Goal: Information Seeking & Learning: Check status

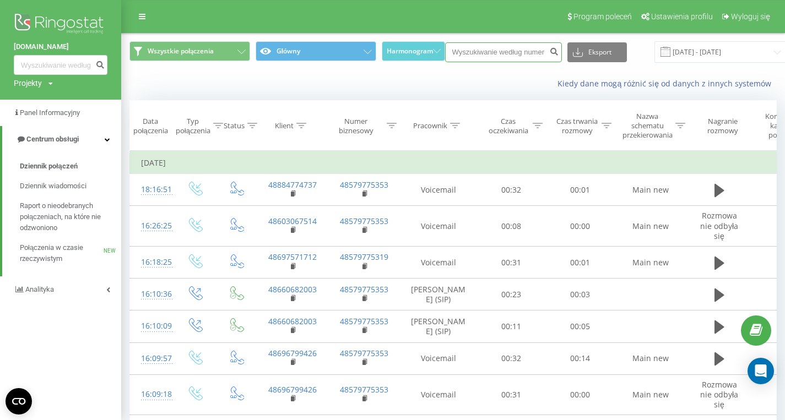
click at [511, 51] on input at bounding box center [503, 52] width 117 height 20
paste input "48600056968"
type input "48600056968"
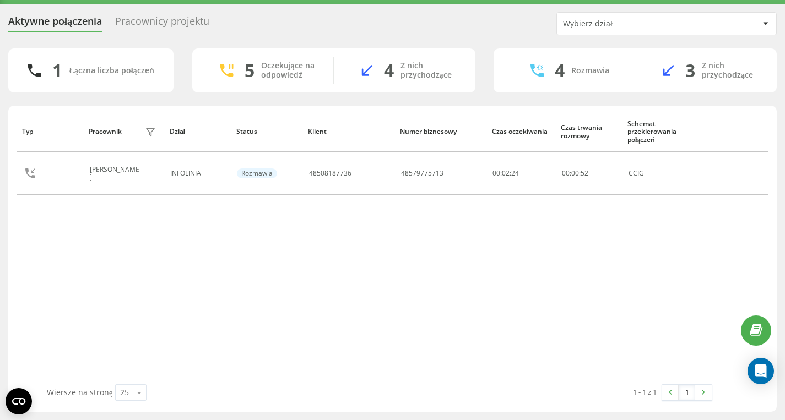
scroll to position [13, 0]
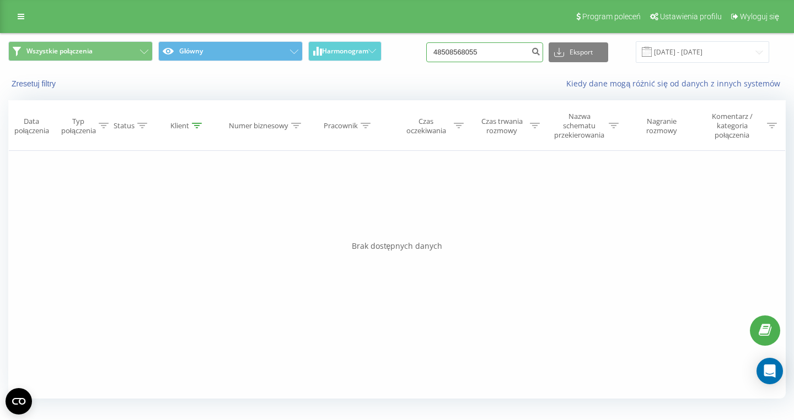
click at [509, 57] on input "48508568055" at bounding box center [484, 52] width 117 height 20
paste input "48502718135"
type input "48502718135"
click at [500, 59] on input "48502718135" at bounding box center [484, 52] width 117 height 20
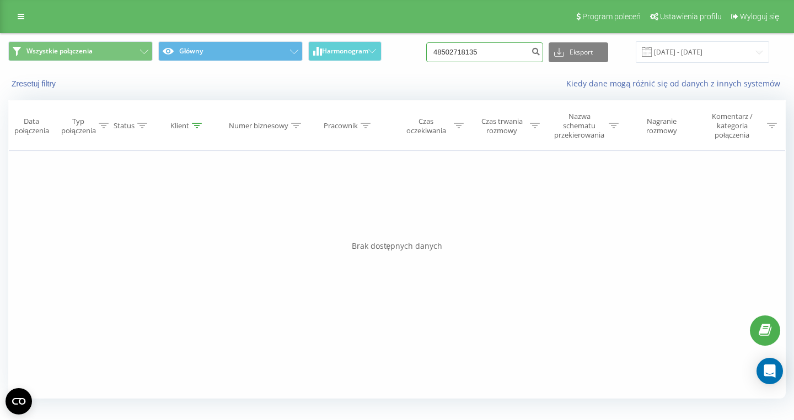
click at [500, 58] on input "48502718135" at bounding box center [484, 52] width 117 height 20
paste input "48510894747"
type input "48510894747"
click at [504, 52] on input "48510894747" at bounding box center [484, 52] width 117 height 20
click at [504, 53] on input "48510894747" at bounding box center [484, 52] width 117 height 20
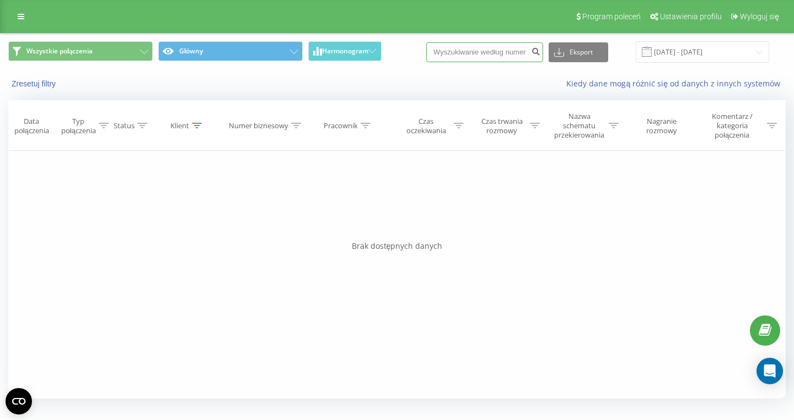
paste input "48505830093"
type input "48505830093"
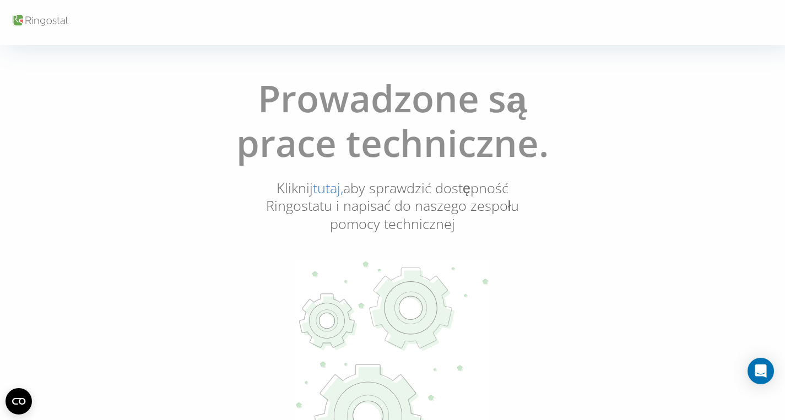
scroll to position [13, 0]
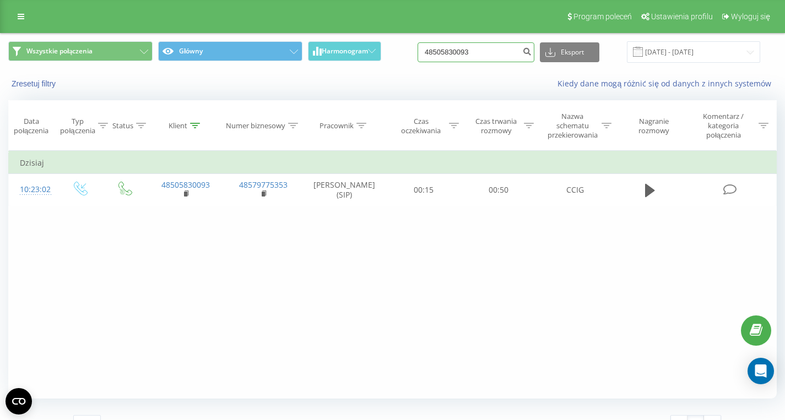
click at [493, 52] on input "48505830093" at bounding box center [476, 52] width 117 height 20
paste input "48603529771"
type input "48603529771"
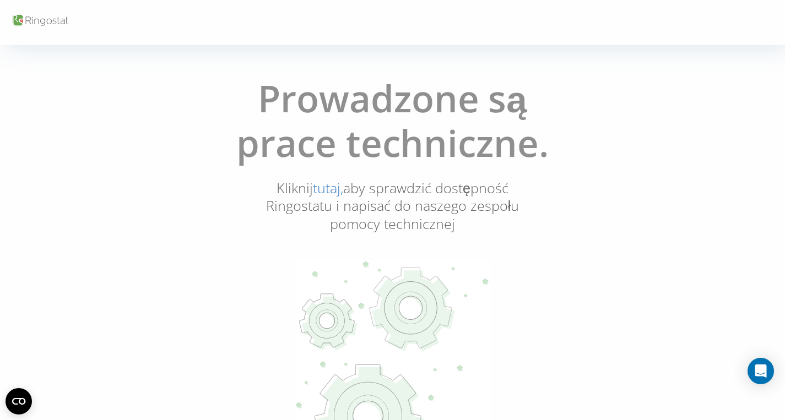
scroll to position [13, 0]
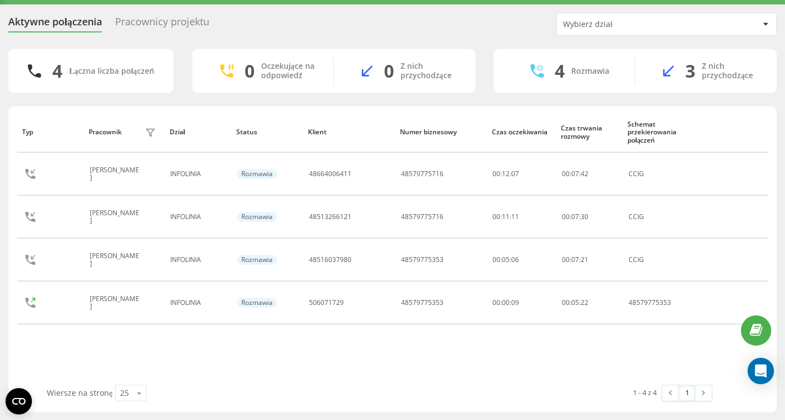
scroll to position [29, 0]
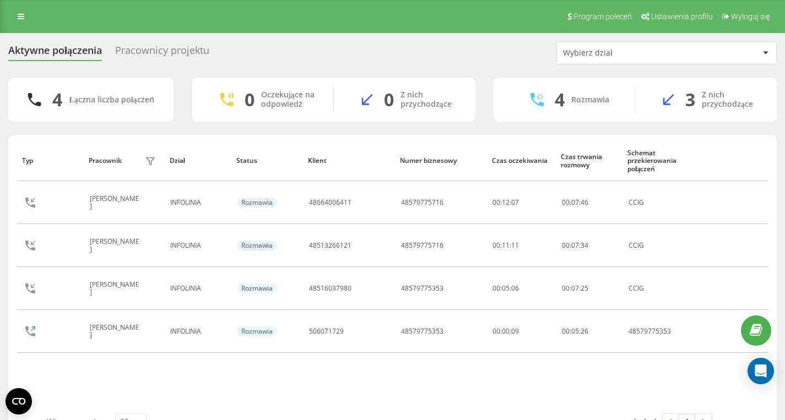
scroll to position [7, 0]
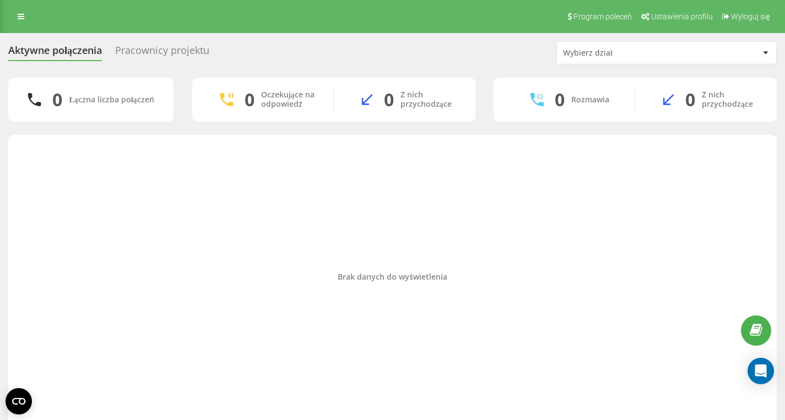
scroll to position [7, 0]
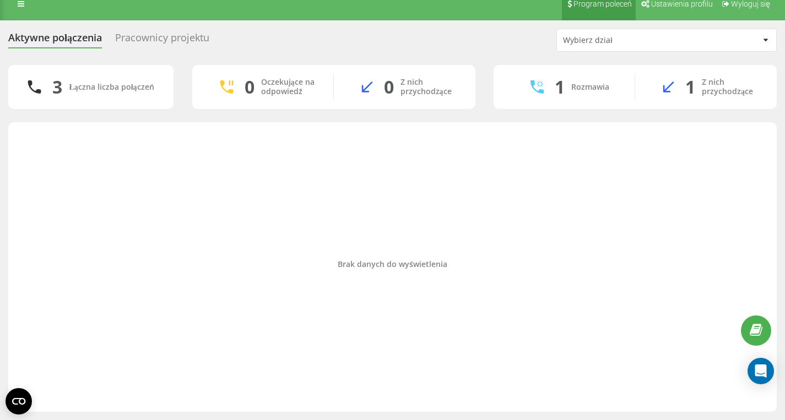
scroll to position [13, 0]
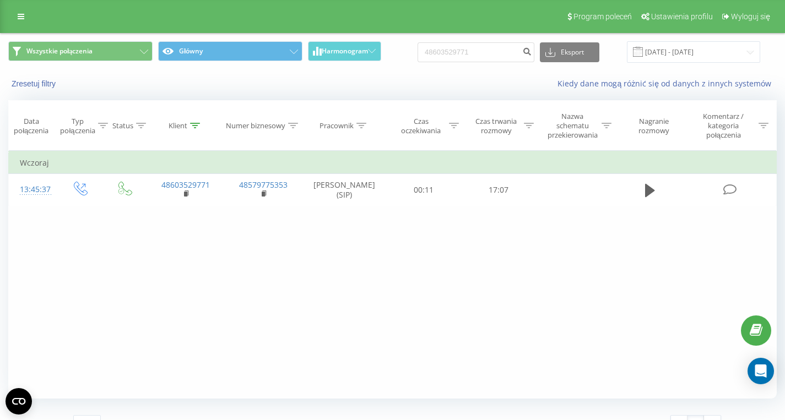
click at [498, 56] on input "48603529771" at bounding box center [476, 52] width 117 height 20
type input "48608563025"
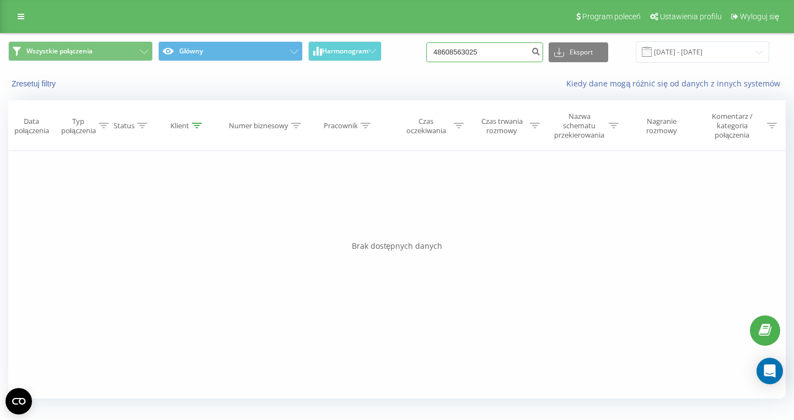
click at [511, 56] on input "48608563025" at bounding box center [484, 52] width 117 height 20
type input "4"
paste input "48792442321"
type input "48792442321"
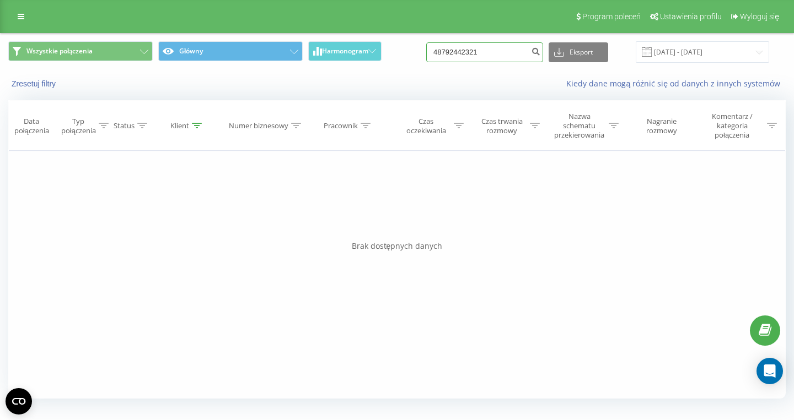
click at [510, 56] on input "48792442321" at bounding box center [484, 52] width 117 height 20
click at [511, 56] on input "48792442321" at bounding box center [484, 52] width 117 height 20
paste input "48451629453"
type input "48451629453"
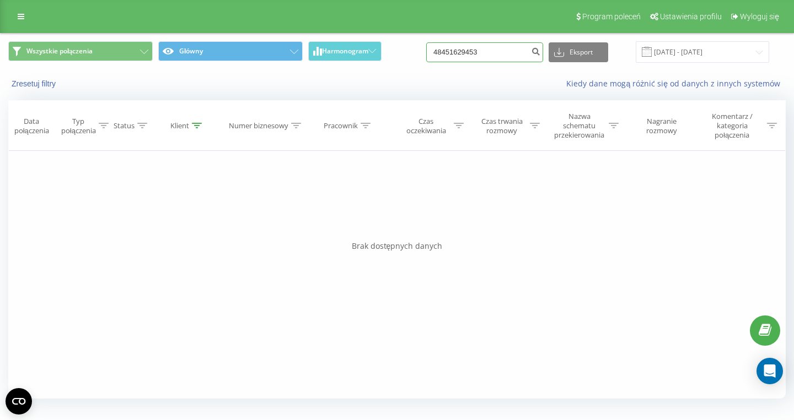
drag, startPoint x: 493, startPoint y: 55, endPoint x: 412, endPoint y: 55, distance: 81.6
click at [426, 55] on input "48451629453" at bounding box center [484, 52] width 117 height 20
paste input "48601310518"
type input "48601310518"
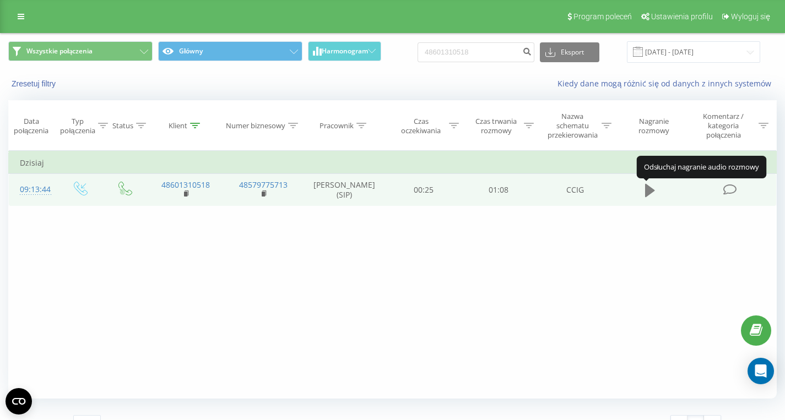
click at [648, 192] on icon at bounding box center [650, 190] width 10 height 13
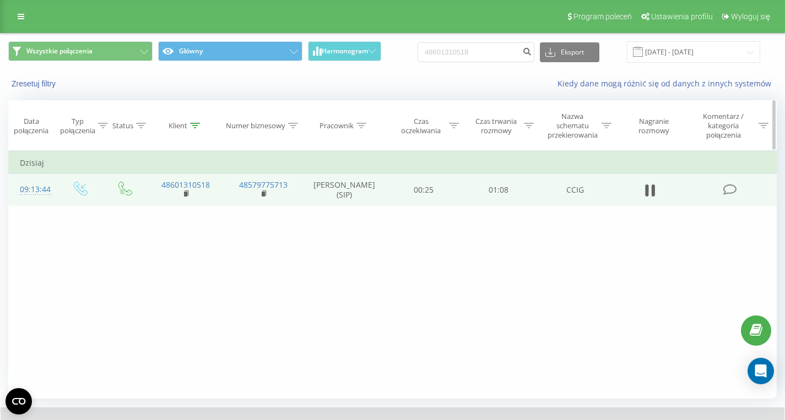
click at [647, 191] on icon at bounding box center [647, 191] width 3 height 12
click at [500, 51] on input "48601310518" at bounding box center [476, 52] width 117 height 20
paste input "48510601106"
type input "48510601106"
